Goal: Task Accomplishment & Management: Complete application form

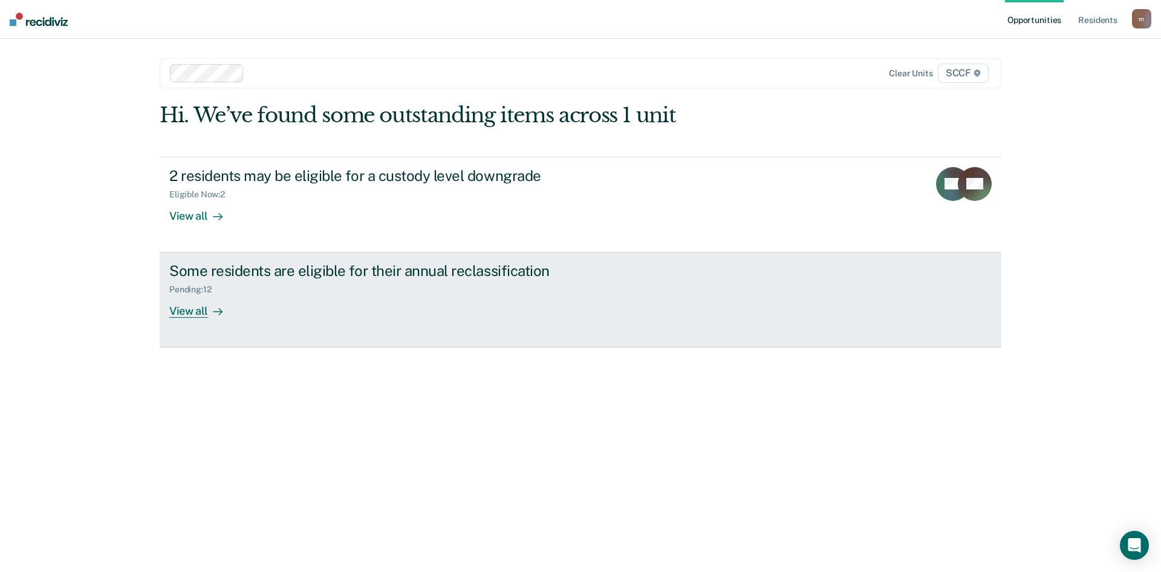
click at [436, 273] on div "Some residents are eligible for their annual reclassification" at bounding box center [381, 271] width 425 height 18
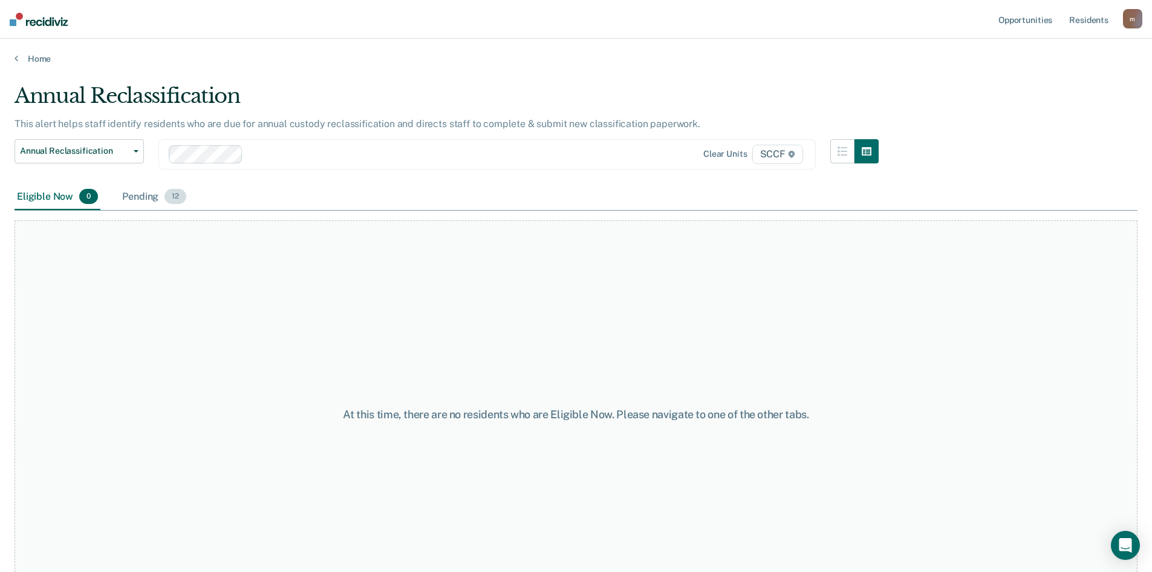
click at [140, 203] on div "Pending 12" at bounding box center [154, 197] width 69 height 27
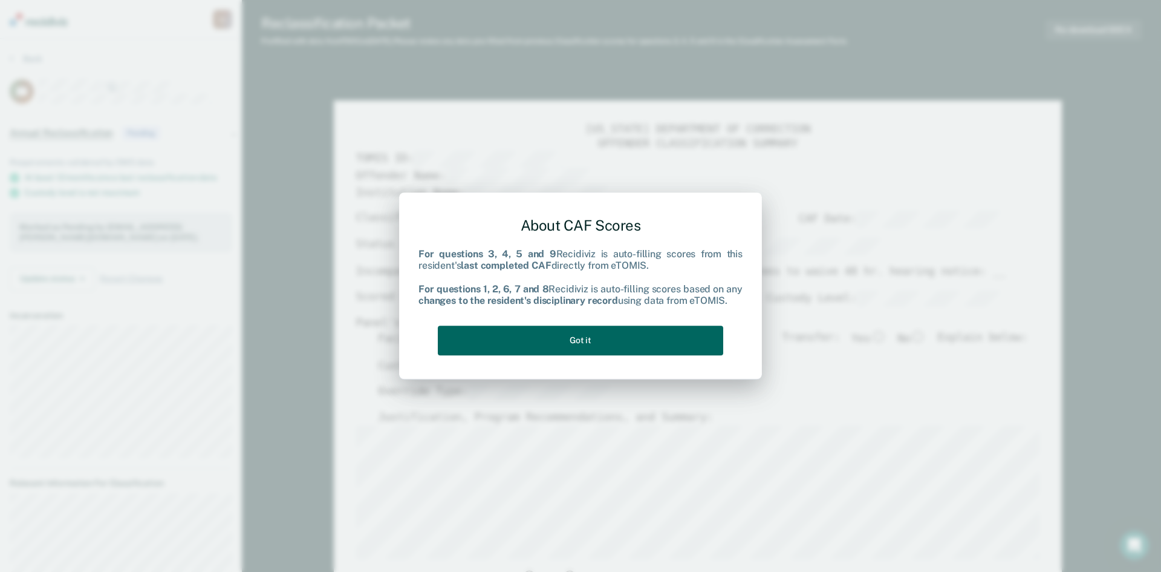
drag, startPoint x: 694, startPoint y: 338, endPoint x: 682, endPoint y: 348, distance: 16.3
click at [694, 338] on button "Got it" at bounding box center [581, 340] width 286 height 30
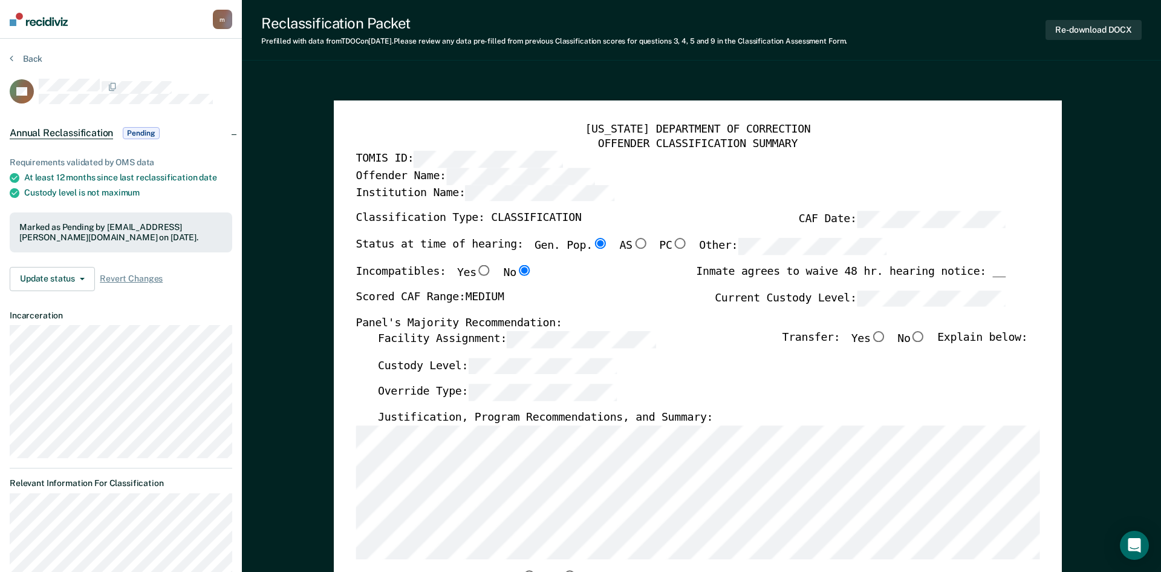
type textarea "x"
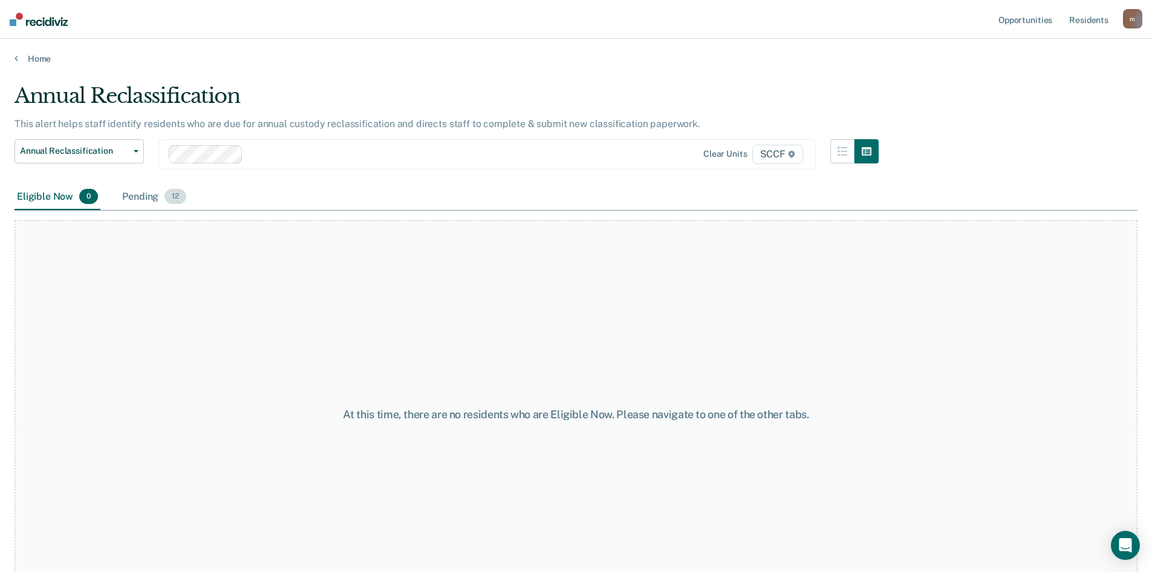
click at [150, 196] on div "Pending 12" at bounding box center [154, 197] width 69 height 27
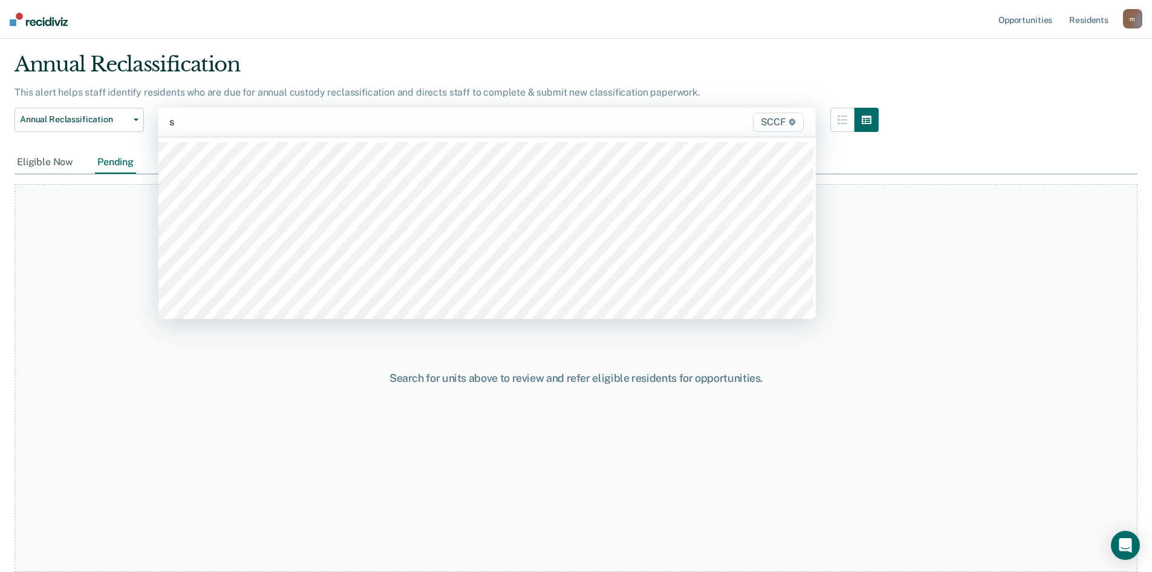
scroll to position [31, 0]
type input "sccf"
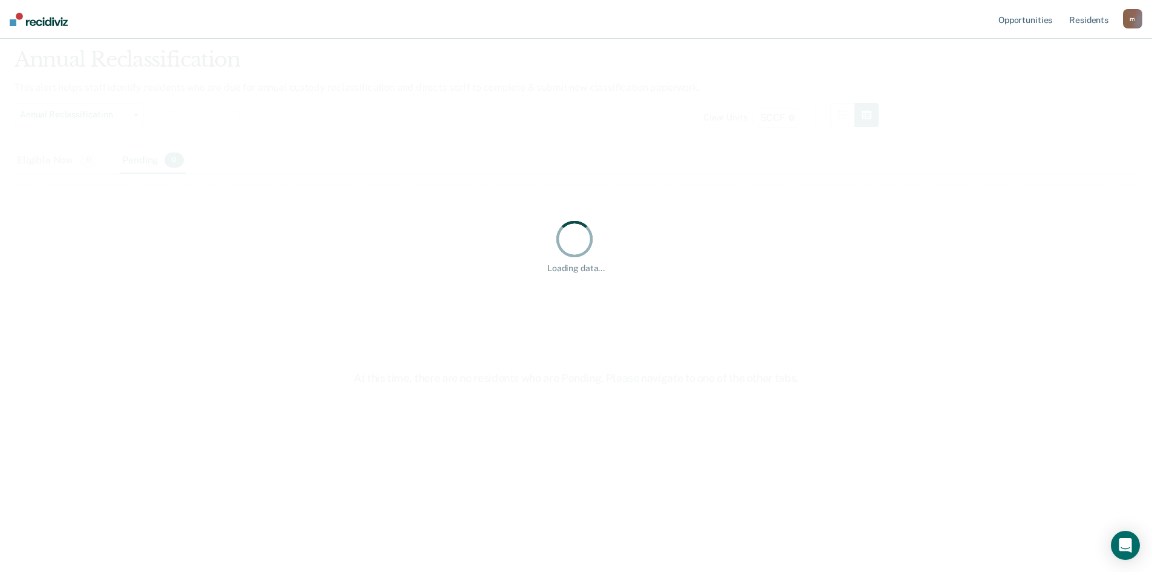
scroll to position [0, 0]
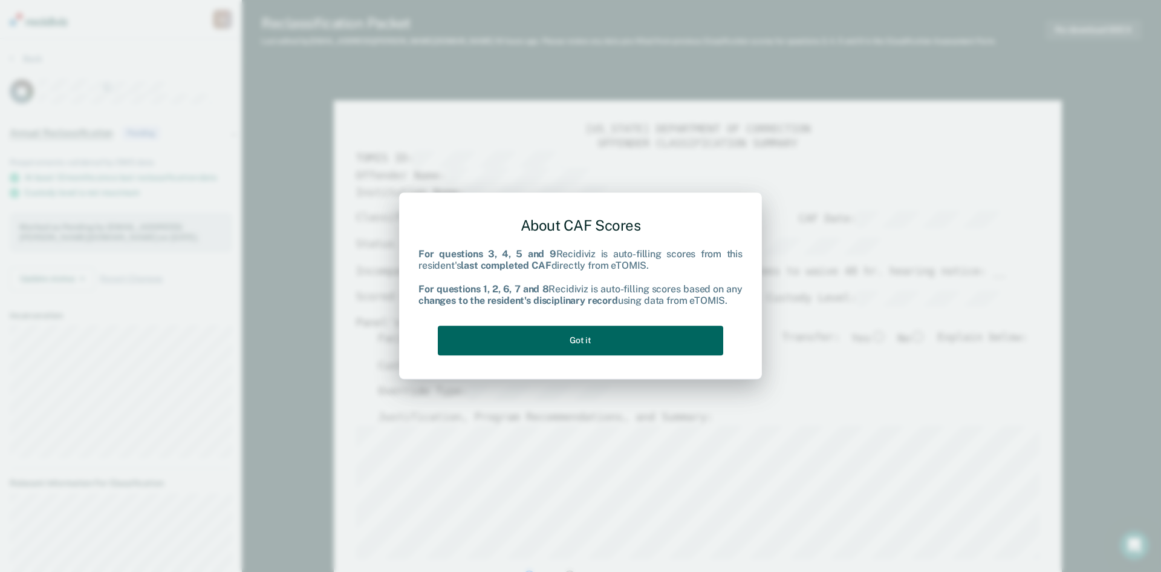
click at [683, 335] on button "Got it" at bounding box center [581, 340] width 286 height 30
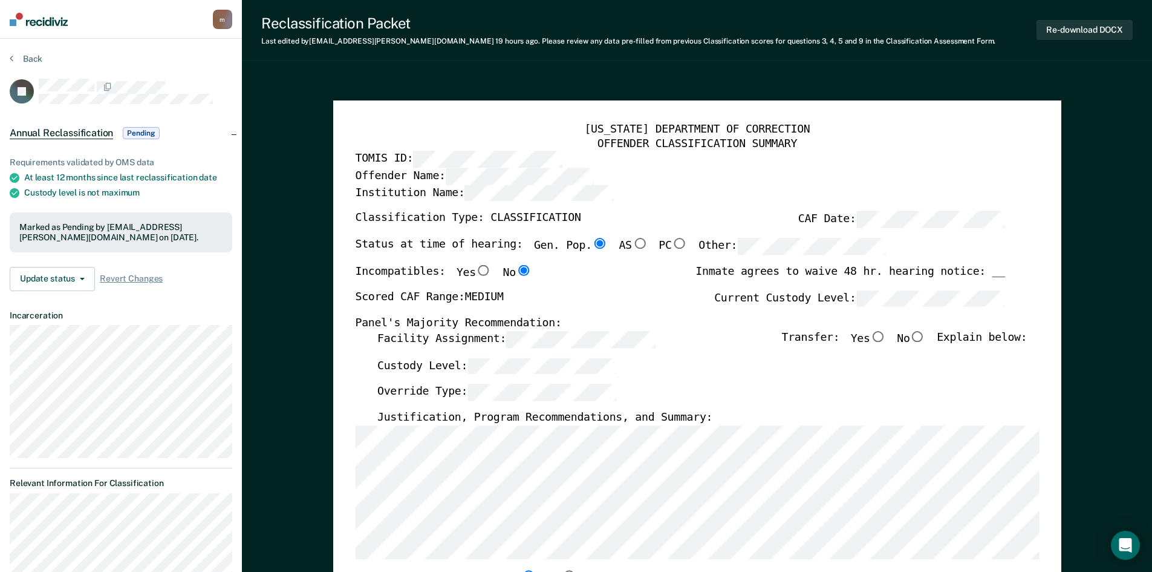
type textarea "x"
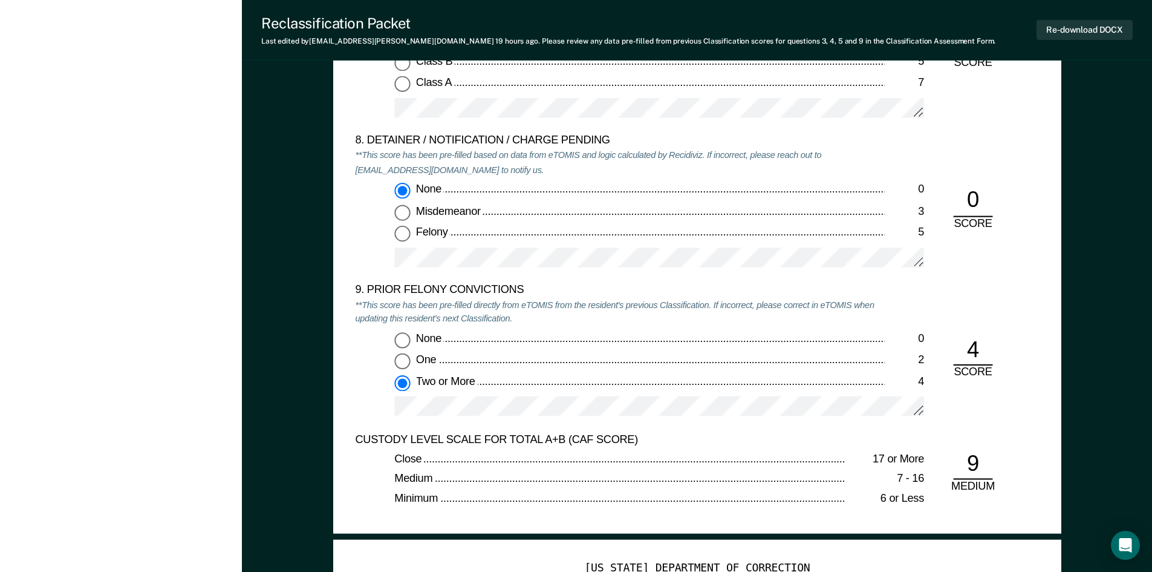
scroll to position [2541, 0]
